Goal: Check status: Check status

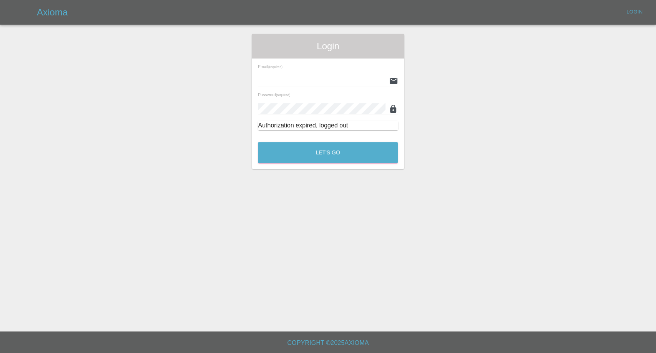
type input "[EMAIL_ADDRESS][DOMAIN_NAME]"
click at [303, 151] on button "Let's Go" at bounding box center [328, 152] width 140 height 21
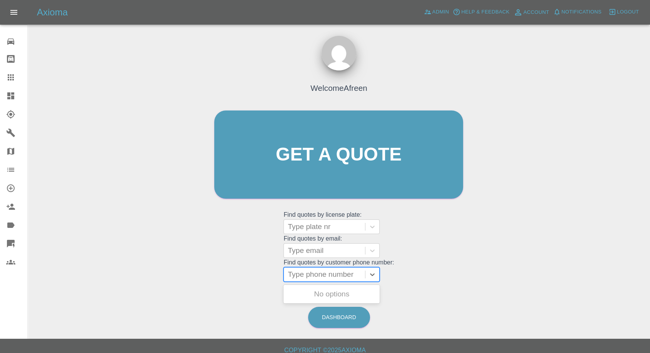
drag, startPoint x: 331, startPoint y: 272, endPoint x: 326, endPoint y: 277, distance: 7.3
click at [331, 272] on div at bounding box center [324, 274] width 73 height 11
paste input "+447709123094"
drag, startPoint x: 302, startPoint y: 273, endPoint x: 223, endPoint y: 274, distance: 79.2
click at [230, 274] on div "Welcome Afreen Get a quote Get a quote Find quotes by license plate: Type plate…" at bounding box center [338, 169] width 265 height 232
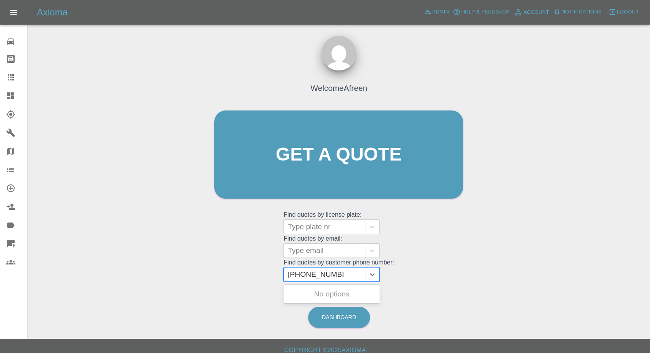
type input "07709123094"
click at [332, 296] on div "CK61BHO, Awaiting Repair" at bounding box center [331, 298] width 96 height 25
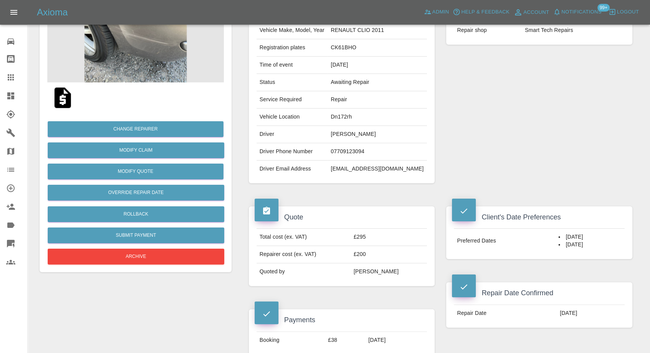
scroll to position [85, 0]
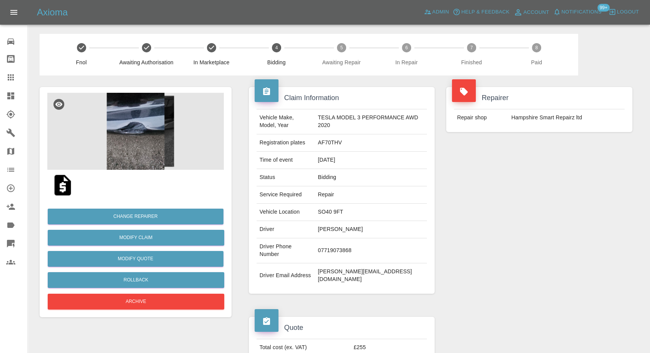
click at [137, 145] on img at bounding box center [135, 131] width 176 height 77
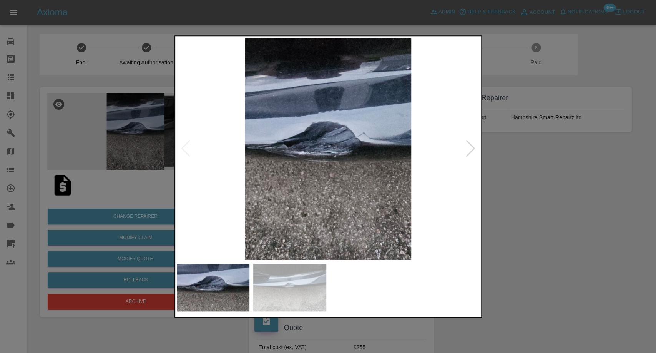
click at [302, 289] on img at bounding box center [289, 287] width 73 height 48
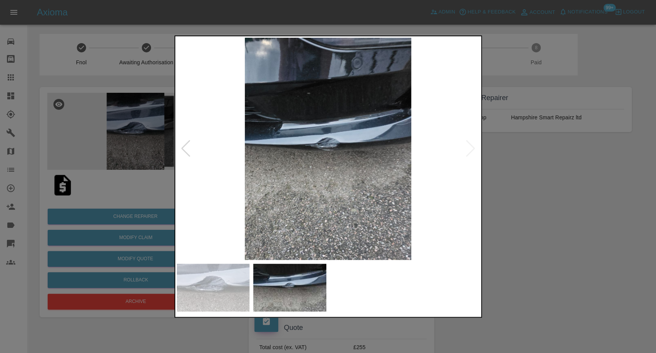
click at [507, 265] on div at bounding box center [328, 176] width 656 height 353
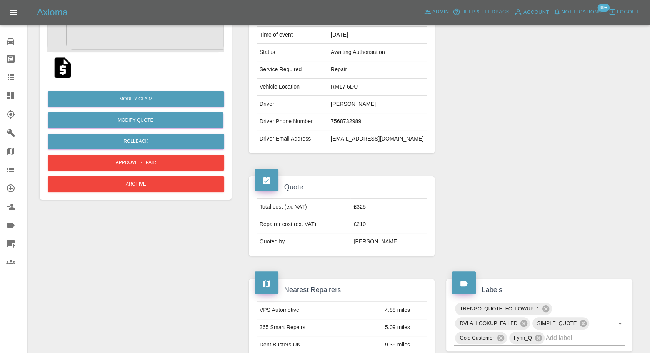
scroll to position [128, 0]
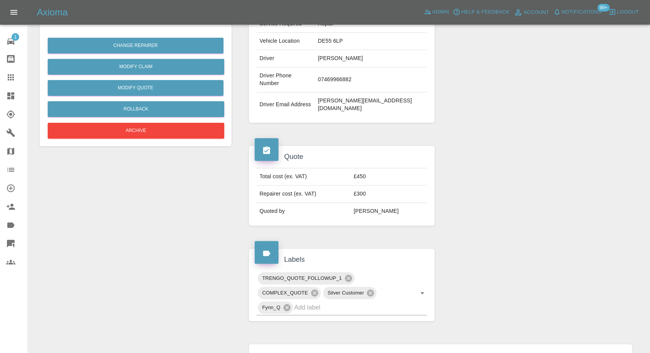
scroll to position [43, 0]
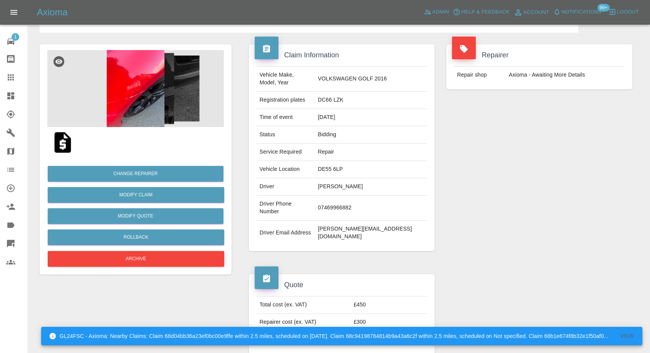
click at [141, 83] on img at bounding box center [135, 88] width 176 height 77
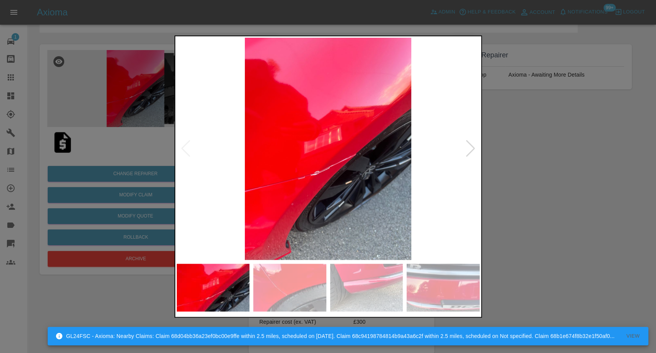
click at [299, 273] on img at bounding box center [289, 287] width 73 height 48
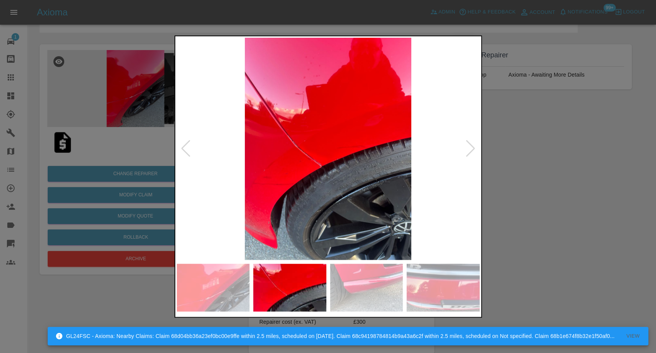
click at [529, 238] on div at bounding box center [328, 176] width 656 height 353
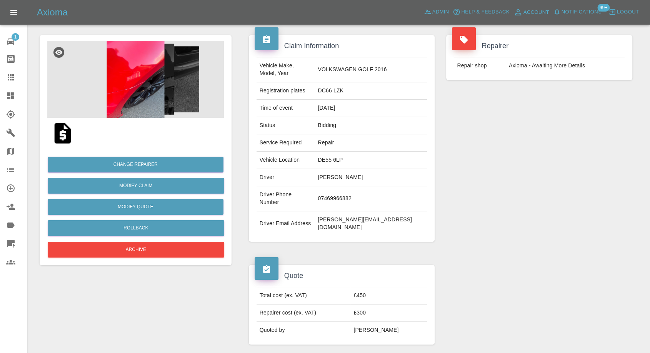
scroll to position [0, 0]
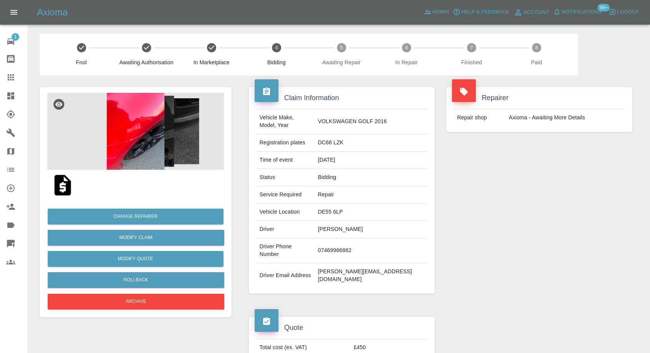
click at [127, 140] on img at bounding box center [135, 131] width 176 height 77
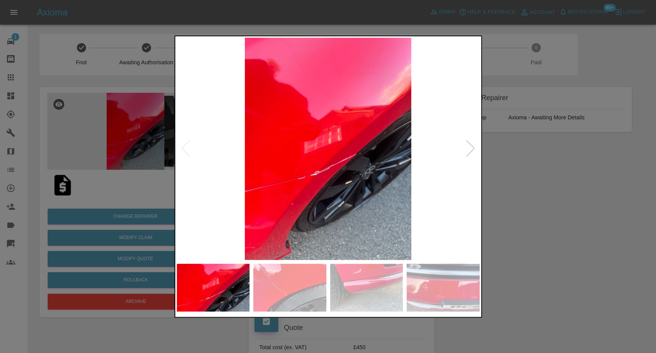
click at [304, 279] on img at bounding box center [289, 287] width 73 height 48
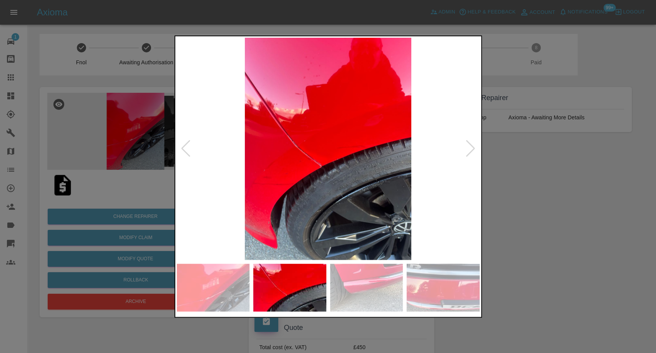
click at [390, 291] on img at bounding box center [366, 287] width 73 height 48
click at [452, 291] on img at bounding box center [443, 287] width 73 height 48
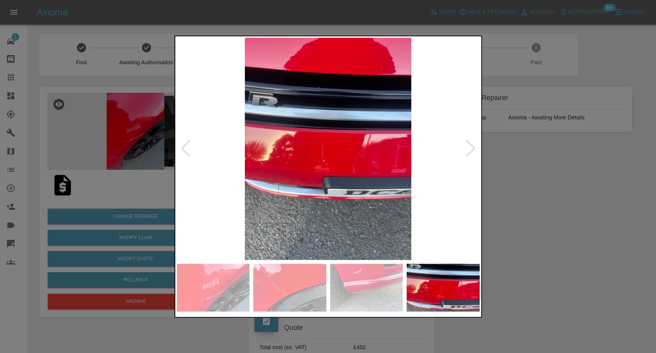
click at [477, 155] on img at bounding box center [328, 149] width 303 height 222
click at [470, 155] on div at bounding box center [471, 148] width 10 height 17
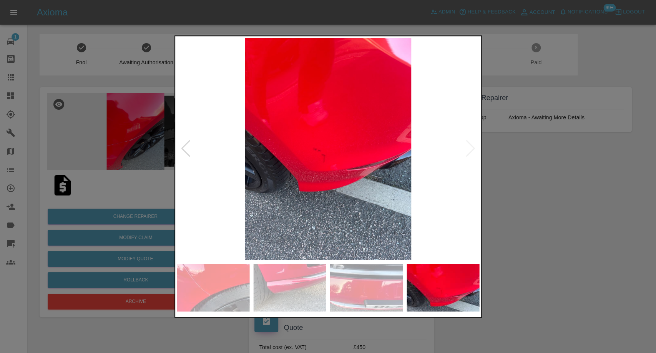
click at [470, 155] on img at bounding box center [328, 149] width 303 height 222
click at [548, 180] on div at bounding box center [328, 176] width 656 height 353
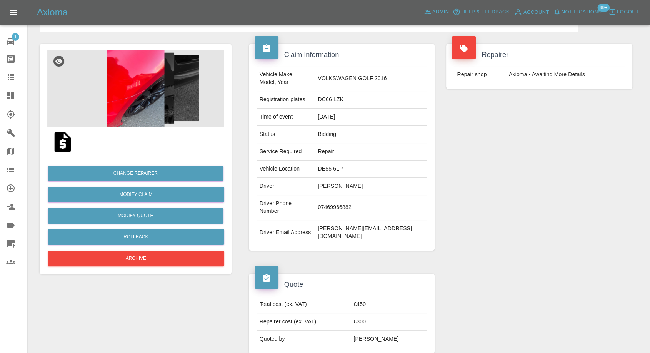
scroll to position [43, 0]
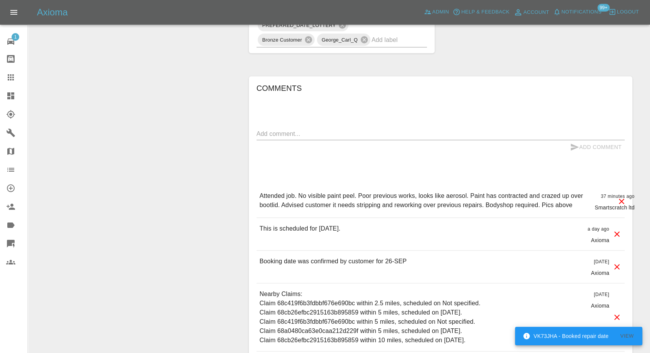
scroll to position [598, 0]
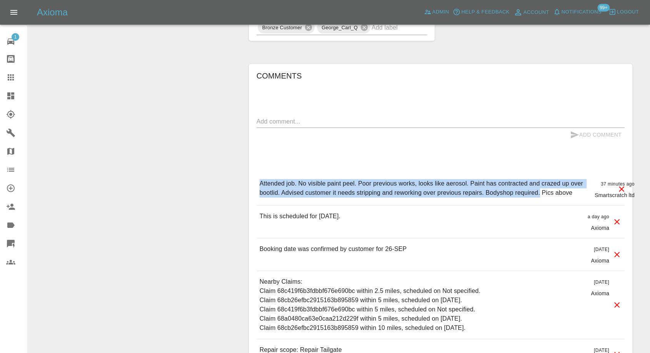
drag, startPoint x: 260, startPoint y: 182, endPoint x: 539, endPoint y: 190, distance: 279.2
click at [539, 190] on p "Attended job. No visible paint peel. Poor previous works, looks like aerosol. P…" at bounding box center [424, 188] width 329 height 18
copy p "Attended job. No visible paint peel. Poor previous works, looks like aerosol. P…"
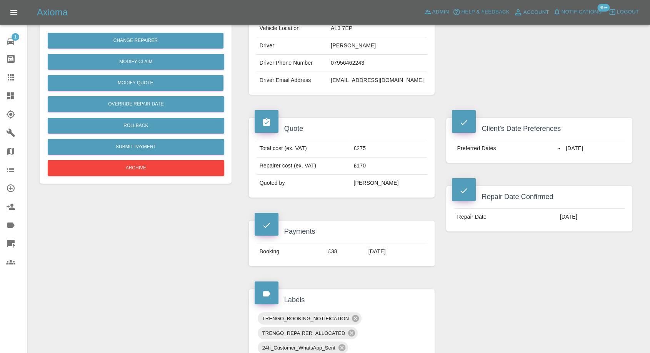
scroll to position [171, 0]
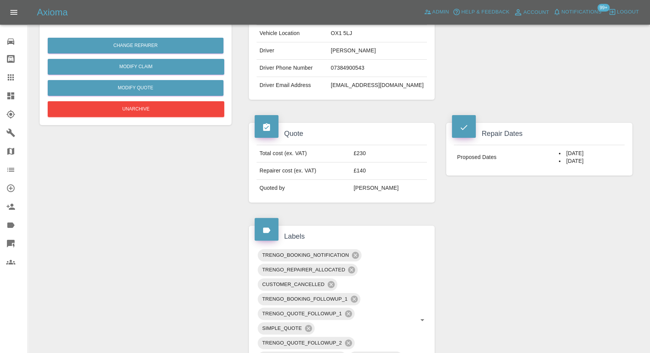
scroll to position [128, 0]
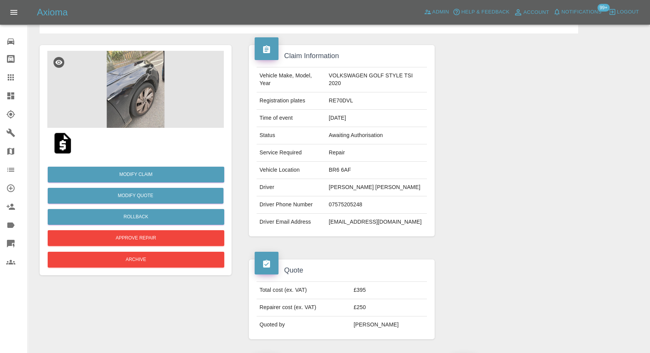
scroll to position [34, 0]
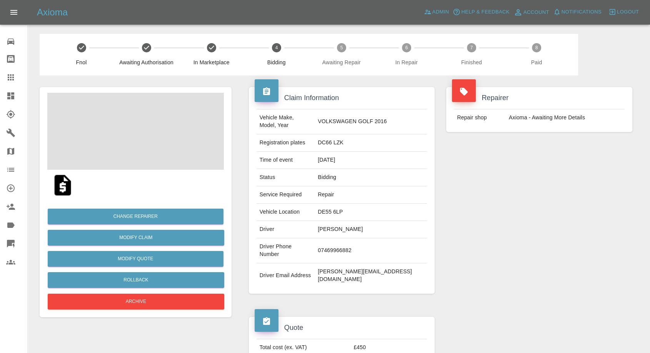
click at [350, 221] on td "[PERSON_NAME]" at bounding box center [370, 229] width 112 height 17
copy td "[PERSON_NAME]"
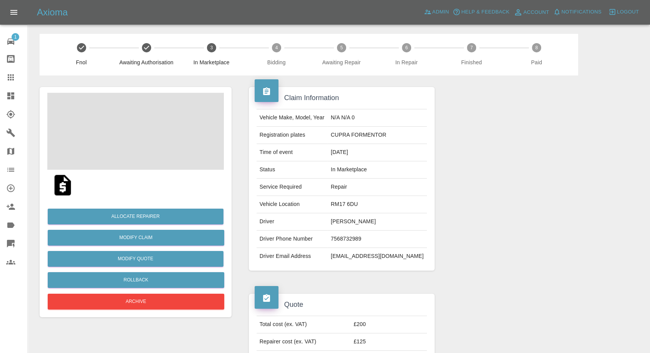
click at [67, 189] on img at bounding box center [62, 185] width 25 height 25
